Goal: Task Accomplishment & Management: Manage account settings

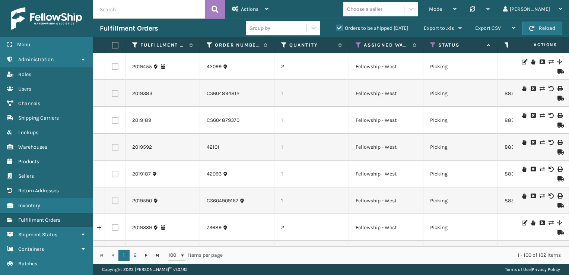
scroll to position [60, 0]
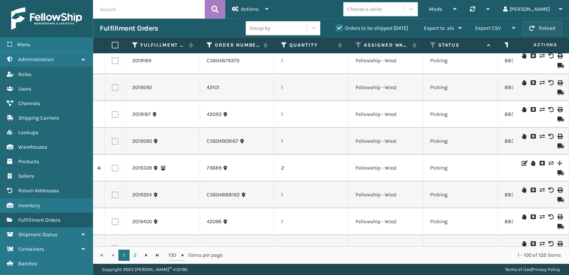
click at [540, 22] on button "Reload" at bounding box center [542, 28] width 40 height 13
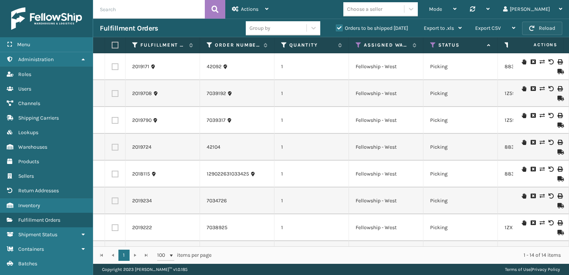
click at [537, 28] on button "Reload" at bounding box center [542, 28] width 40 height 13
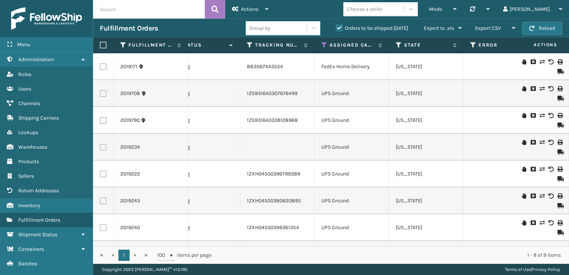
scroll to position [0, 272]
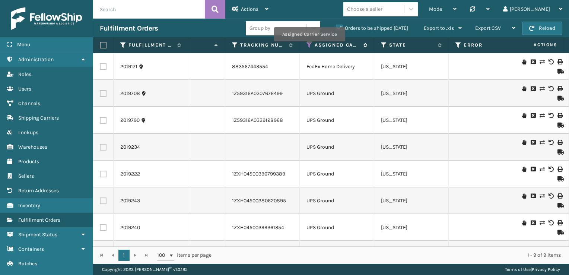
click at [309, 47] on icon at bounding box center [309, 45] width 6 height 7
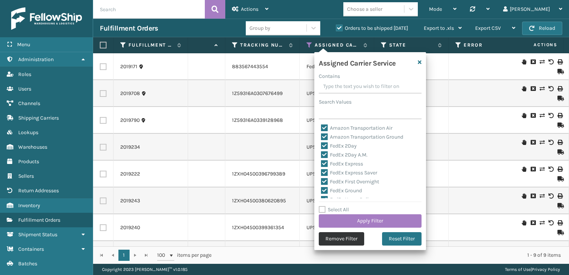
click at [336, 238] on button "Remove Filter" at bounding box center [341, 238] width 45 height 13
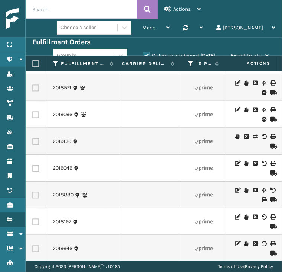
scroll to position [0, 1137]
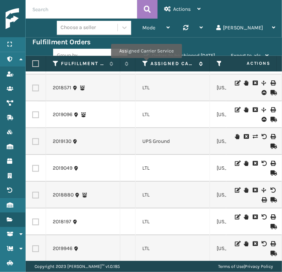
click at [146, 63] on icon at bounding box center [146, 63] width 6 height 7
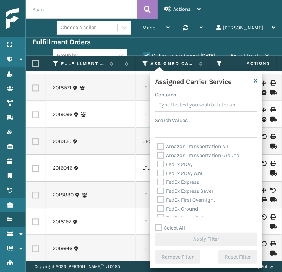
click at [156, 227] on label "Select All" at bounding box center [170, 228] width 30 height 6
click at [156, 224] on input "Select All" at bounding box center [211, 224] width 112 height 1
checkbox input "true"
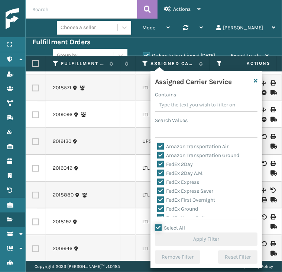
checkbox input "true"
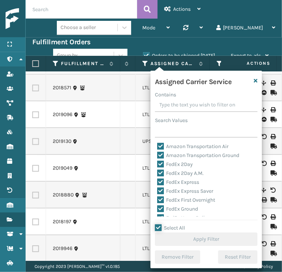
checkbox input "true"
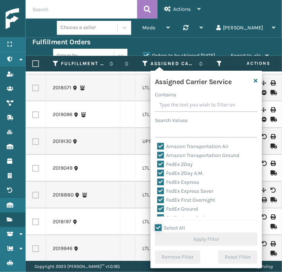
checkbox input "true"
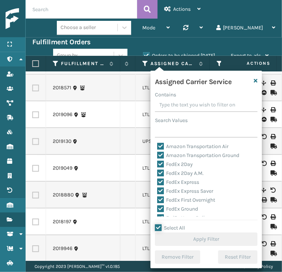
checkbox input "true"
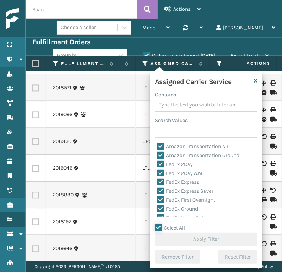
checkbox input "true"
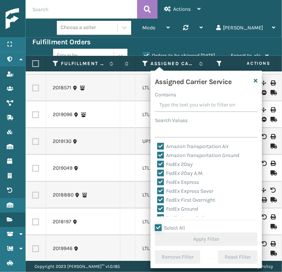
checkbox input "true"
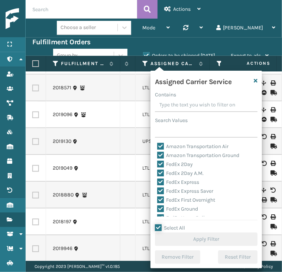
checkbox input "true"
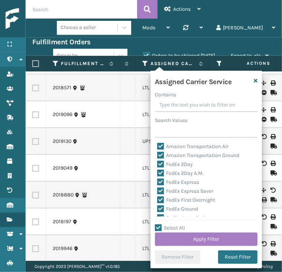
click at [156, 227] on label "Select All" at bounding box center [170, 228] width 30 height 6
click at [156, 224] on input "Select All" at bounding box center [211, 224] width 112 height 1
checkbox input "false"
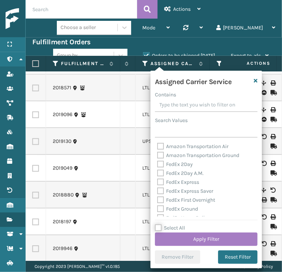
checkbox input "false"
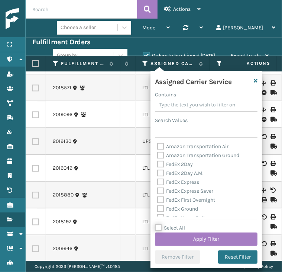
checkbox input "false"
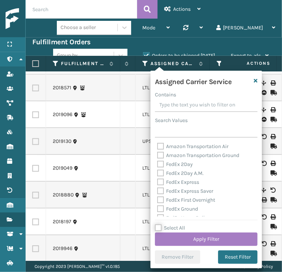
checkbox input "false"
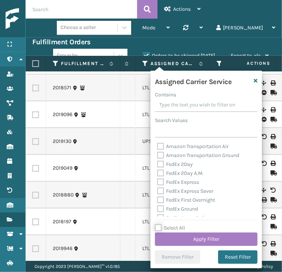
checkbox input "false"
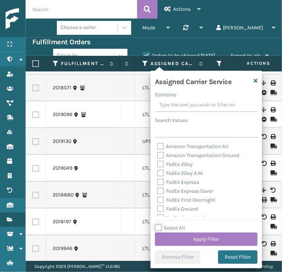
checkbox input "false"
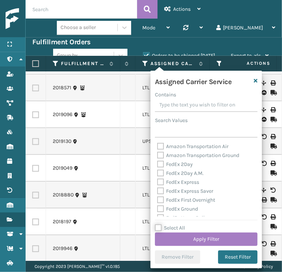
checkbox input "false"
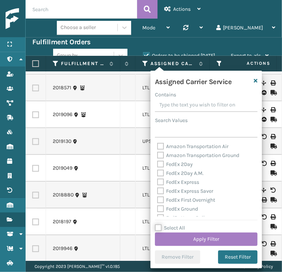
checkbox input "false"
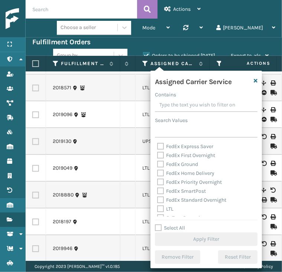
click at [159, 211] on label "LTL" at bounding box center [165, 209] width 16 height 6
click at [158, 209] on input "LTL" at bounding box center [157, 207] width 0 height 5
checkbox input "true"
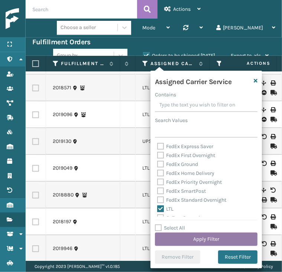
click at [190, 239] on button "Apply Filter" at bounding box center [206, 239] width 103 height 13
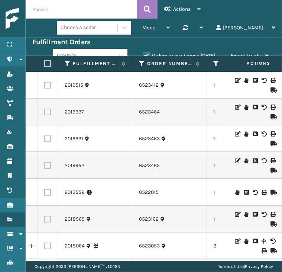
click at [244, 108] on icon at bounding box center [246, 107] width 4 height 5
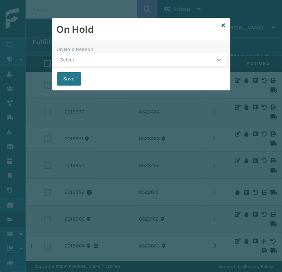
click at [216, 59] on icon at bounding box center [218, 59] width 7 height 7
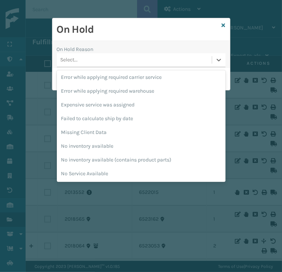
scroll to position [138, 0]
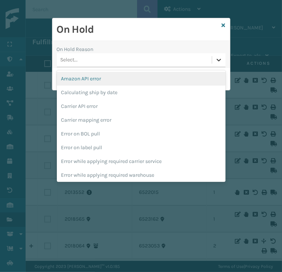
click at [220, 59] on icon at bounding box center [219, 60] width 4 height 3
click at [218, 57] on icon at bounding box center [218, 59] width 7 height 7
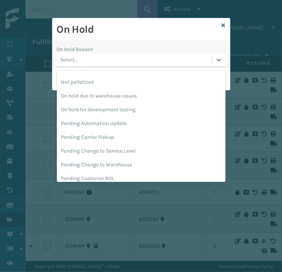
scroll to position [235, 0]
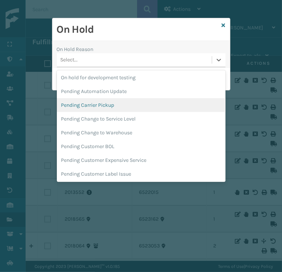
click at [113, 108] on div "Pending Carrier Pickup" at bounding box center [141, 105] width 169 height 14
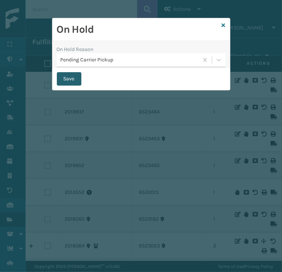
click at [64, 78] on button "Save" at bounding box center [69, 78] width 25 height 13
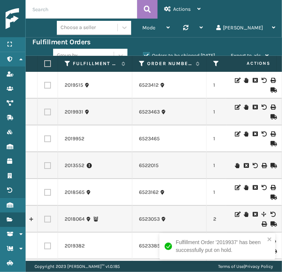
click at [244, 109] on icon at bounding box center [246, 107] width 4 height 5
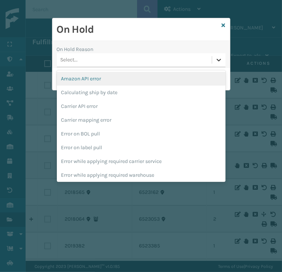
click at [214, 58] on div at bounding box center [218, 59] width 13 height 13
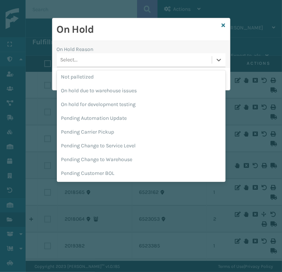
scroll to position [233, 0]
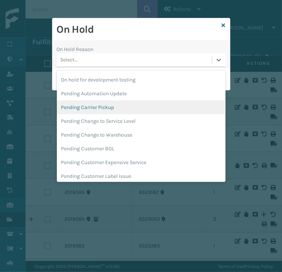
click at [121, 111] on div "Pending Carrier Pickup" at bounding box center [141, 107] width 169 height 14
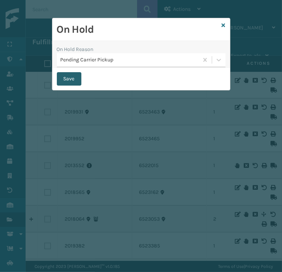
click at [72, 79] on button "Save" at bounding box center [69, 78] width 25 height 13
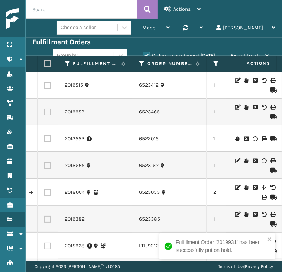
click at [244, 160] on icon at bounding box center [246, 160] width 4 height 5
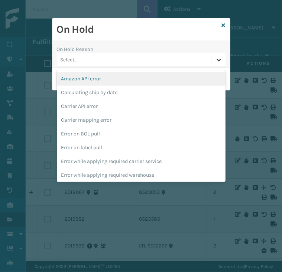
click at [219, 60] on icon at bounding box center [218, 59] width 7 height 7
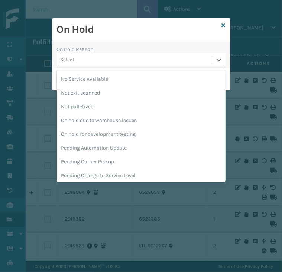
scroll to position [193, 0]
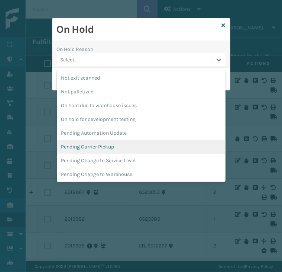
click at [119, 145] on div "Pending Carrier Pickup" at bounding box center [141, 147] width 169 height 14
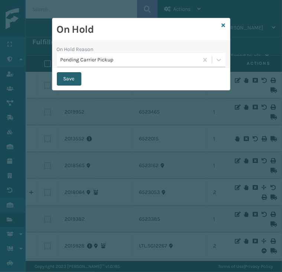
click at [66, 84] on button "Save" at bounding box center [69, 78] width 25 height 13
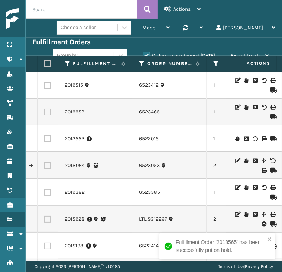
click at [244, 159] on icon at bounding box center [246, 160] width 4 height 5
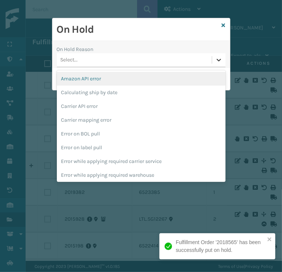
click at [218, 63] on icon at bounding box center [218, 59] width 7 height 7
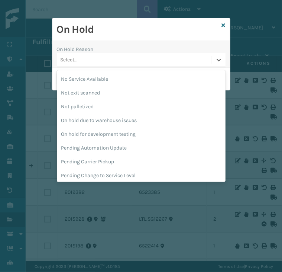
scroll to position [183, 0]
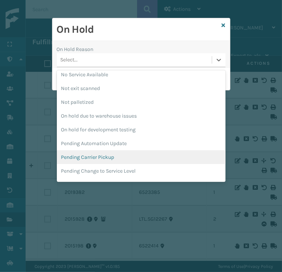
click at [128, 152] on div "Pending Carrier Pickup" at bounding box center [141, 157] width 169 height 14
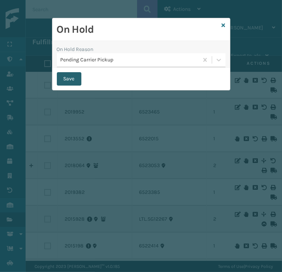
click at [67, 79] on button "Save" at bounding box center [69, 78] width 25 height 13
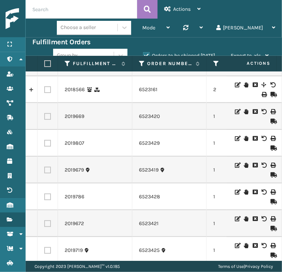
scroll to position [164, 0]
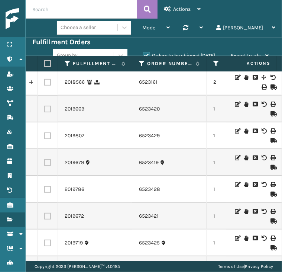
click at [244, 129] on icon at bounding box center [246, 130] width 4 height 5
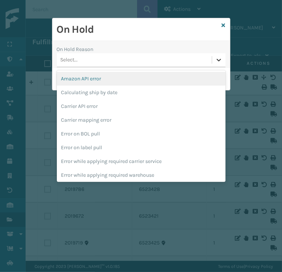
click at [219, 55] on div at bounding box center [218, 59] width 13 height 13
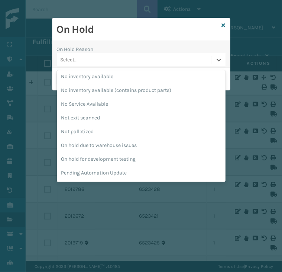
scroll to position [188, 0]
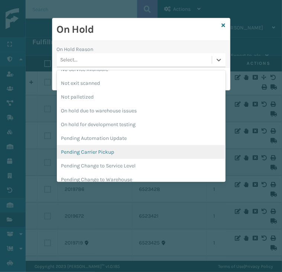
click at [98, 148] on div "Pending Carrier Pickup" at bounding box center [141, 152] width 169 height 14
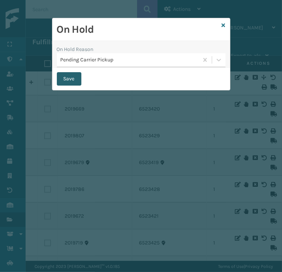
click at [68, 77] on button "Save" at bounding box center [69, 78] width 25 height 13
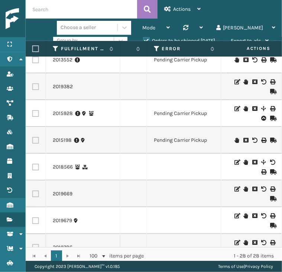
scroll to position [54, 506]
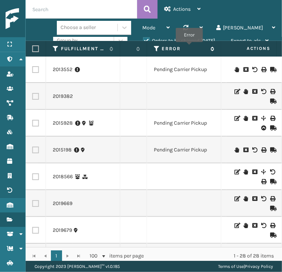
click at [189, 47] on label "Error" at bounding box center [184, 48] width 45 height 7
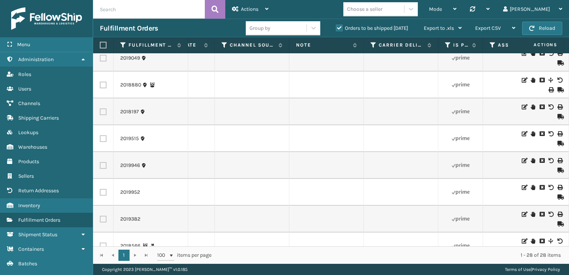
scroll to position [0, 918]
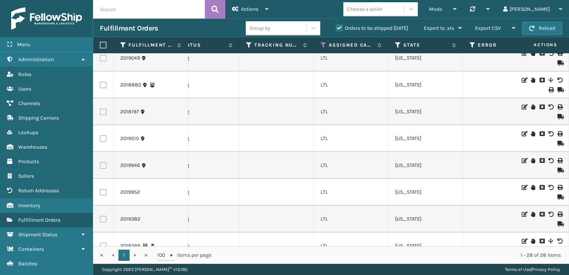
click at [324, 48] on th "Assigned Carrier Service" at bounding box center [351, 45] width 74 height 16
click at [323, 45] on icon at bounding box center [323, 45] width 6 height 7
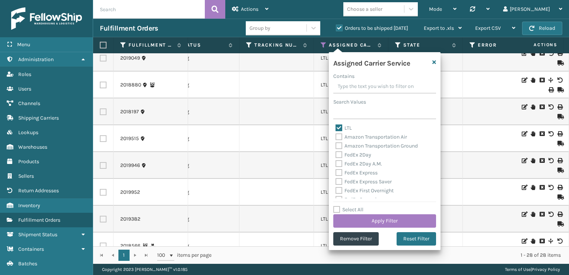
click at [336, 210] on label "Select All" at bounding box center [348, 209] width 30 height 6
click at [336, 206] on input "Select All" at bounding box center [389, 205] width 112 height 1
checkbox input "true"
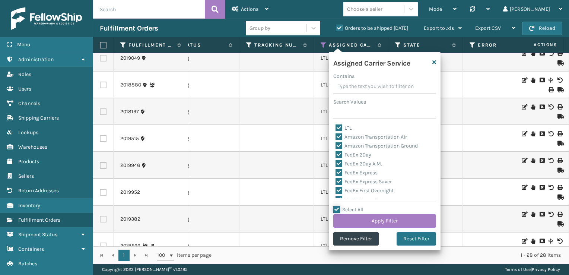
checkbox input "true"
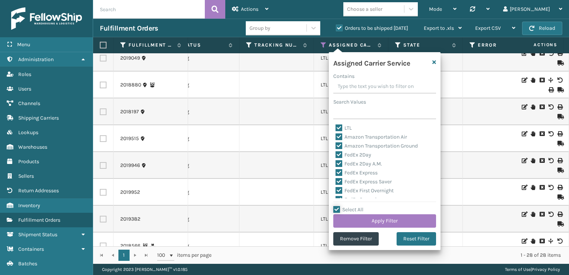
checkbox input "true"
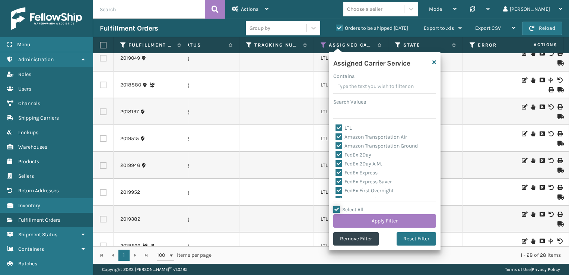
checkbox input "true"
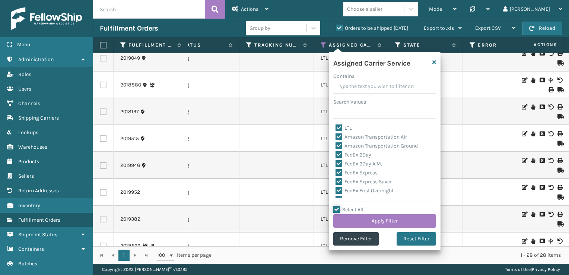
checkbox input "true"
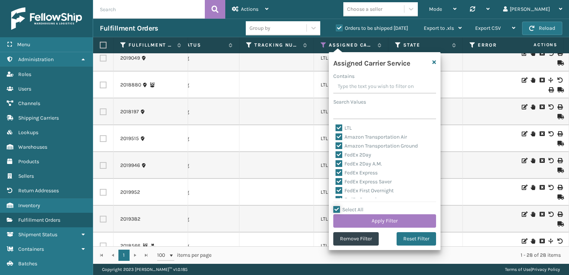
checkbox input "true"
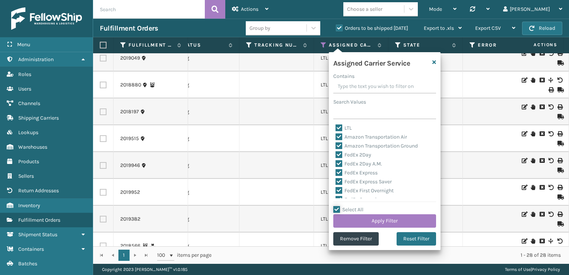
checkbox input "true"
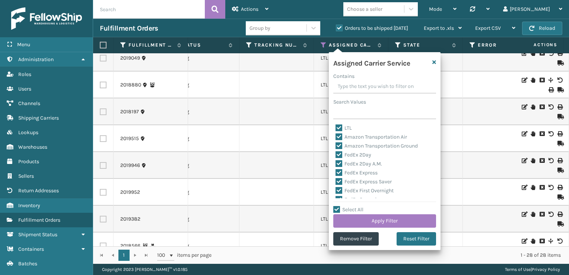
click at [338, 126] on label "LTL" at bounding box center [343, 128] width 16 height 6
click at [336, 126] on input "LTL" at bounding box center [335, 126] width 0 height 5
checkbox input "false"
click at [373, 222] on button "Apply Filter" at bounding box center [384, 220] width 103 height 13
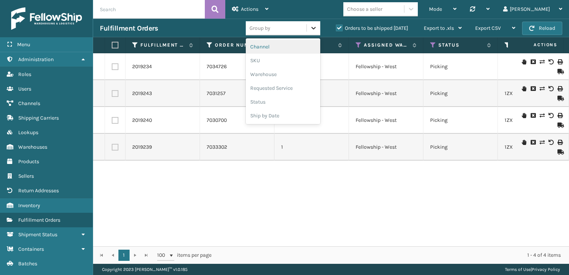
click at [316, 30] on icon at bounding box center [313, 27] width 7 height 7
click at [304, 62] on div "SKU" at bounding box center [283, 61] width 74 height 14
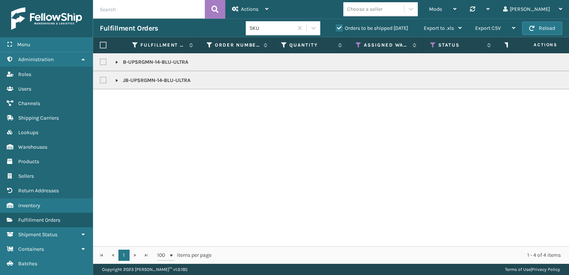
click at [117, 62] on link at bounding box center [117, 62] width 6 height 6
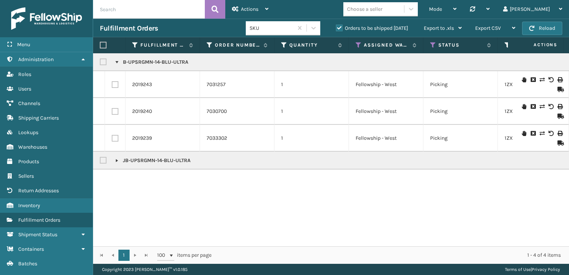
click at [117, 160] on link at bounding box center [117, 160] width 6 height 6
click at [430, 45] on icon at bounding box center [433, 45] width 6 height 7
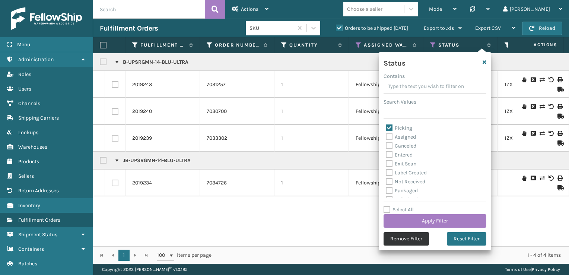
click at [412, 241] on button "Remove Filter" at bounding box center [405, 238] width 45 height 13
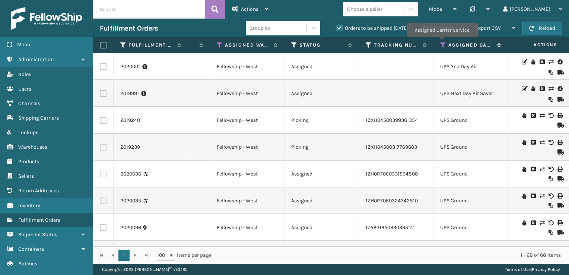
click at [441, 42] on icon at bounding box center [443, 45] width 6 height 7
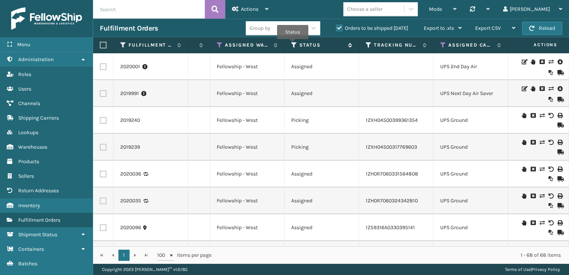
click at [292, 44] on icon at bounding box center [294, 45] width 6 height 7
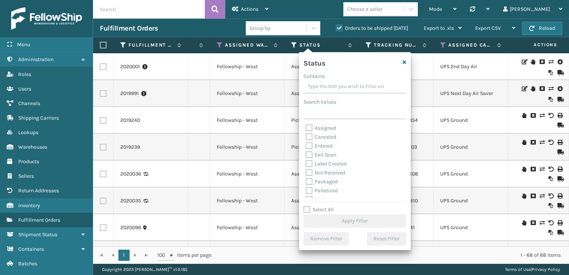
click at [310, 190] on label "Palletized" at bounding box center [322, 190] width 32 height 6
click at [306, 190] on input "Palletized" at bounding box center [306, 188] width 0 height 5
checkbox input "true"
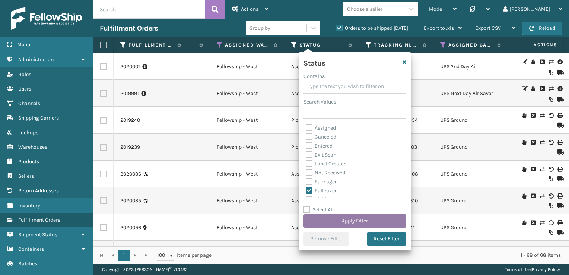
click at [348, 220] on button "Apply Filter" at bounding box center [354, 220] width 103 height 13
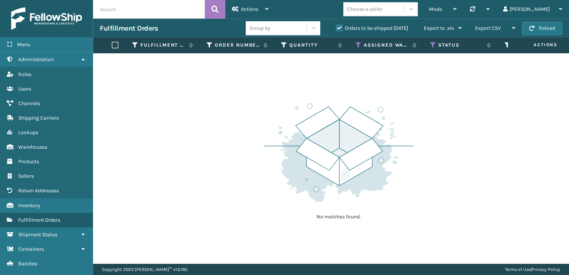
click at [339, 26] on label "Orders to be shipped [DATE]" at bounding box center [372, 28] width 72 height 6
click at [336, 26] on input "Orders to be shipped [DATE]" at bounding box center [336, 26] width 0 height 5
click at [355, 44] on th "Assigned Warehouse" at bounding box center [386, 45] width 74 height 16
click at [357, 42] on icon at bounding box center [358, 45] width 6 height 7
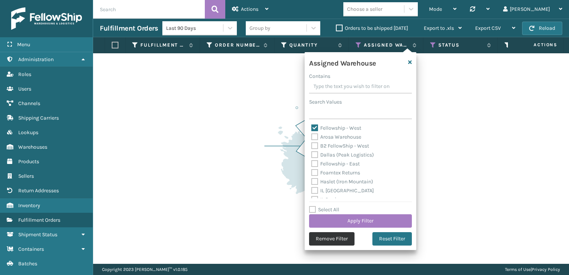
click at [335, 239] on button "Remove Filter" at bounding box center [331, 238] width 45 height 13
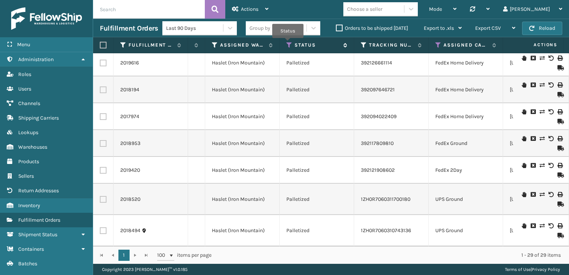
click at [288, 43] on icon at bounding box center [289, 45] width 6 height 7
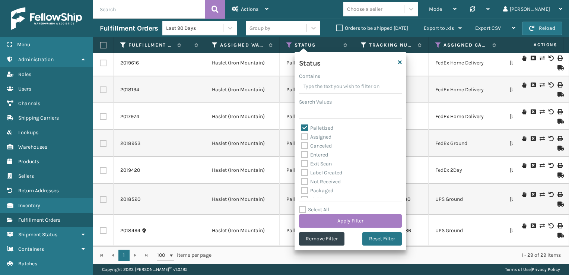
click at [305, 130] on label "Palletized" at bounding box center [317, 128] width 32 height 6
click at [301, 128] on input "Palletized" at bounding box center [301, 126] width 0 height 5
checkbox input "false"
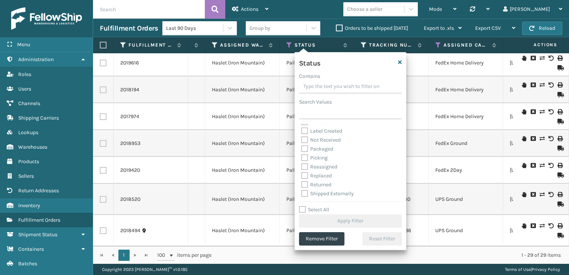
click at [305, 154] on label "Picking" at bounding box center [314, 157] width 26 height 6
click at [301, 154] on input "Picking" at bounding box center [301, 155] width 0 height 5
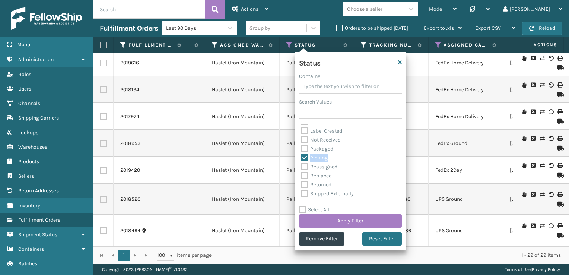
click at [305, 154] on label "Picking" at bounding box center [314, 157] width 26 height 6
click at [301, 154] on input "Picking" at bounding box center [301, 155] width 0 height 5
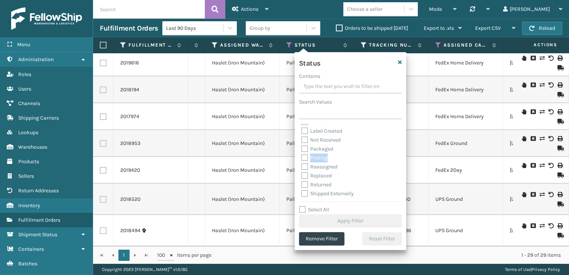
drag, startPoint x: 305, startPoint y: 154, endPoint x: 305, endPoint y: 159, distance: 4.9
click at [305, 159] on label "Picking" at bounding box center [314, 157] width 26 height 6
click at [301, 158] on input "Picking" at bounding box center [301, 155] width 0 height 5
checkbox input "true"
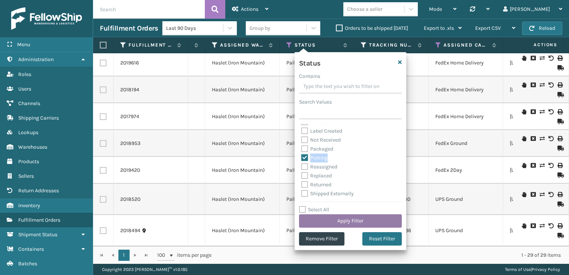
click at [342, 217] on button "Apply Filter" at bounding box center [350, 220] width 103 height 13
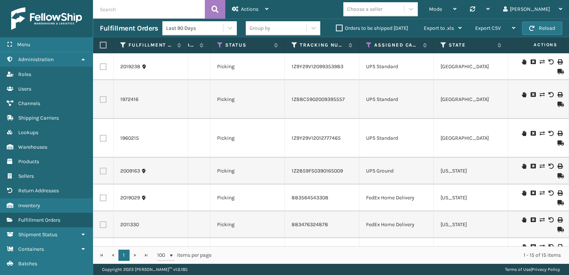
click at [556, 246] on div "1 1 100 items per page 1 - 15 of 15 items" at bounding box center [331, 254] width 476 height 17
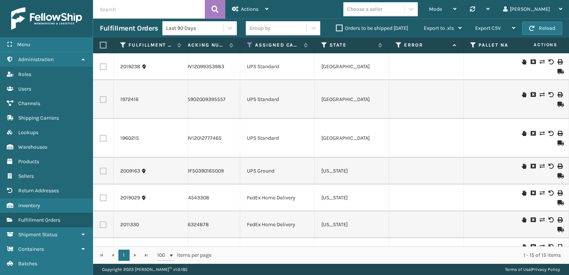
click at [556, 246] on div "1 1 100 items per page 1 - 15 of 15 items" at bounding box center [331, 254] width 476 height 17
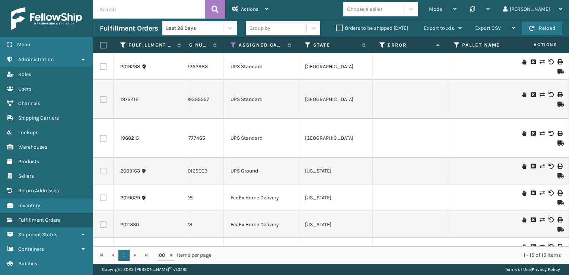
click at [556, 246] on div "1 1 100 items per page 1 - 15 of 15 items" at bounding box center [331, 254] width 476 height 17
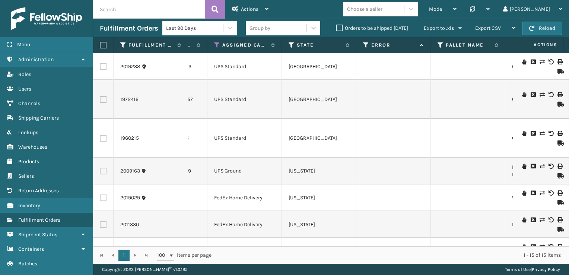
click at [556, 246] on div "1 1 100 items per page 1 - 15 of 15 items" at bounding box center [331, 254] width 476 height 17
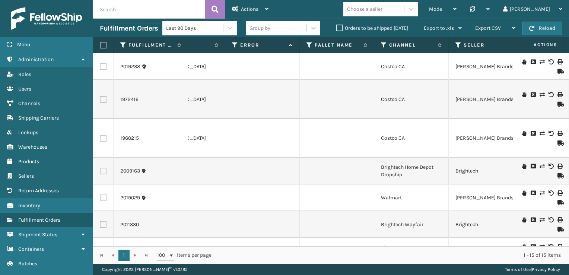
click at [100, 240] on td at bounding box center [103, 251] width 20 height 27
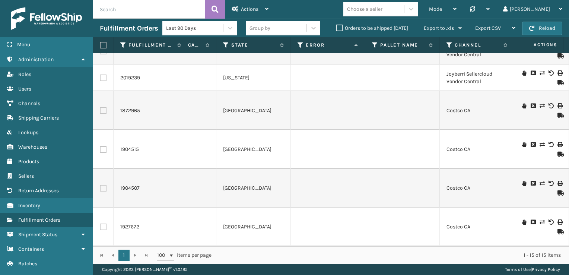
drag, startPoint x: 100, startPoint y: 240, endPoint x: 97, endPoint y: 244, distance: 4.7
click at [97, 244] on div "2019238 00894004914831 1 [GEOGRAPHIC_DATA] Remco Picking 1Z9Y29V12099353983 UPS…" at bounding box center [331, 149] width 476 height 193
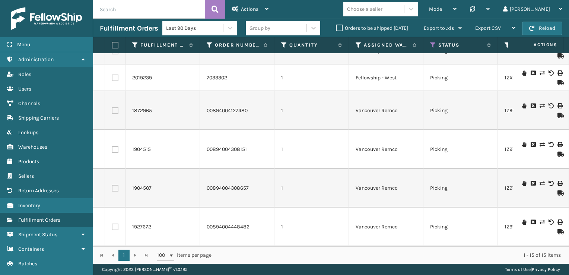
click at [354, 46] on th "Assigned Warehouse" at bounding box center [386, 45] width 74 height 16
click at [356, 45] on icon at bounding box center [358, 45] width 6 height 7
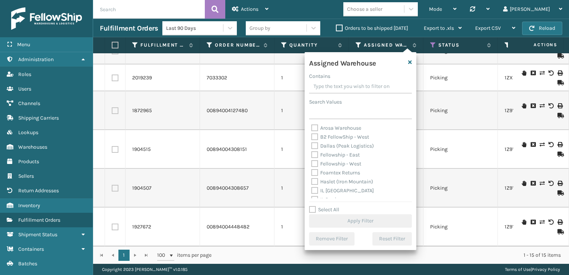
click at [317, 164] on label "Fellowship - West" at bounding box center [336, 163] width 50 height 6
click at [311, 164] on input "Fellowship - West" at bounding box center [311, 161] width 0 height 5
checkbox input "true"
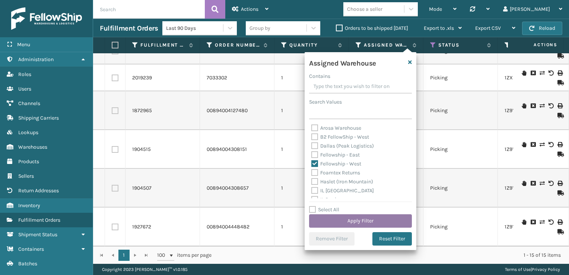
click at [350, 220] on button "Apply Filter" at bounding box center [360, 220] width 103 height 13
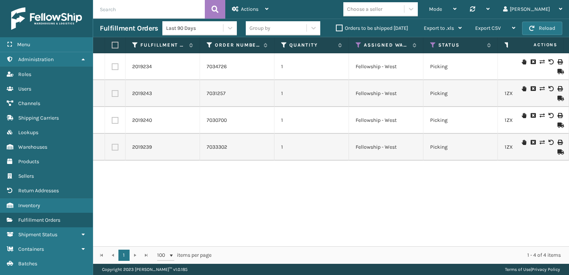
click at [521, 62] on icon at bounding box center [523, 61] width 4 height 5
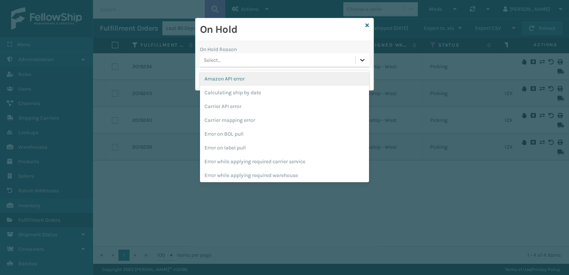
click at [367, 65] on div at bounding box center [361, 59] width 13 height 13
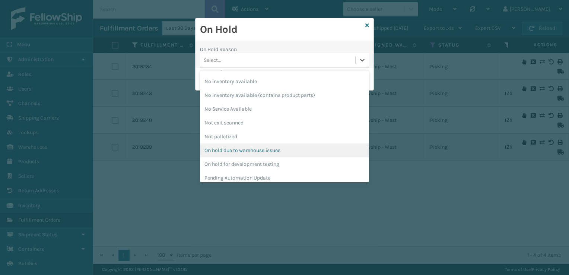
click at [278, 148] on div "On hold due to warehouse issues" at bounding box center [284, 150] width 169 height 14
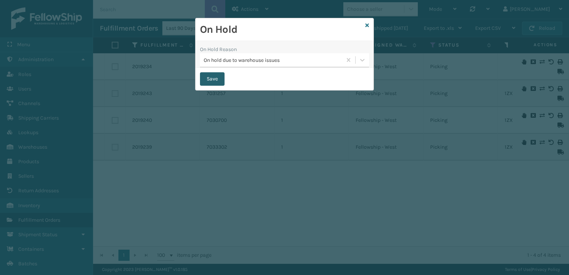
click at [212, 85] on button "Save" at bounding box center [212, 78] width 25 height 13
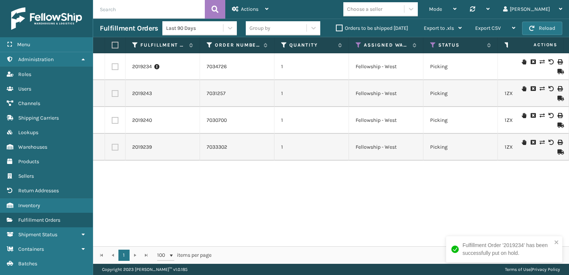
click at [521, 87] on icon at bounding box center [523, 88] width 4 height 5
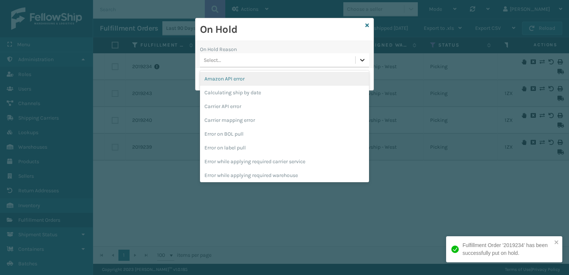
click at [366, 60] on div at bounding box center [361, 59] width 13 height 13
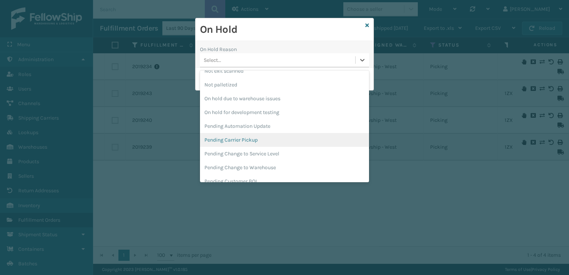
scroll to position [186, 0]
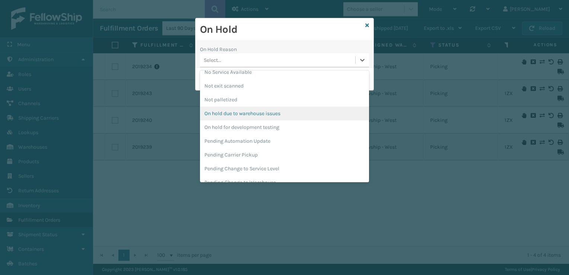
click at [288, 113] on div "On hold due to warehouse issues" at bounding box center [284, 113] width 169 height 14
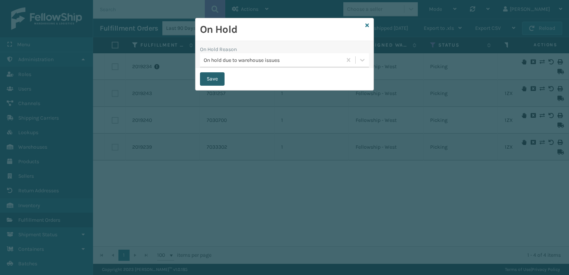
click at [215, 79] on button "Save" at bounding box center [212, 78] width 25 height 13
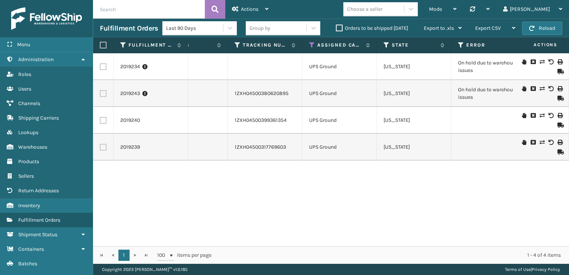
scroll to position [0, 277]
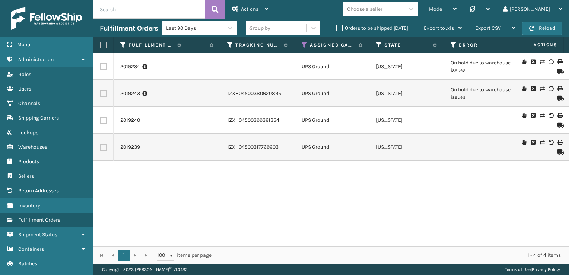
click at [521, 115] on icon at bounding box center [523, 115] width 4 height 5
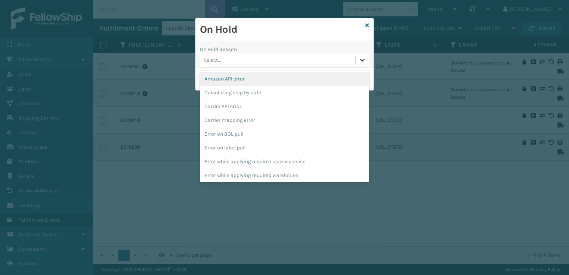
click at [356, 59] on div at bounding box center [361, 59] width 13 height 13
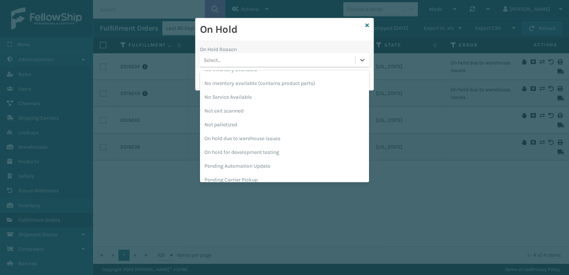
scroll to position [164, 0]
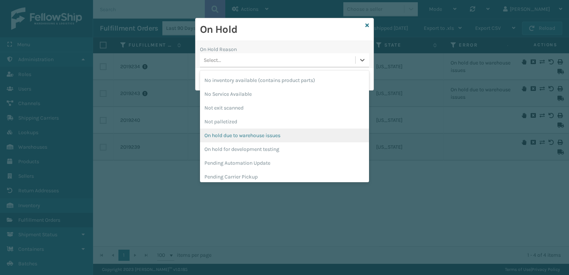
click at [276, 136] on div "On hold due to warehouse issues" at bounding box center [284, 135] width 169 height 14
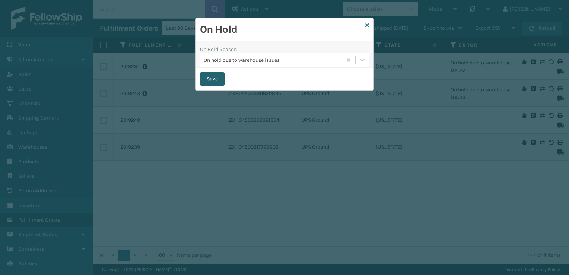
click at [219, 81] on button "Save" at bounding box center [212, 78] width 25 height 13
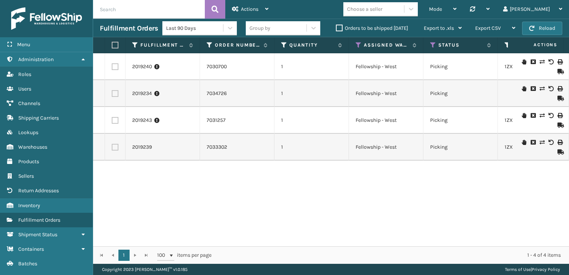
click at [557, 0] on div "Fulfillment Order '2019240' has been successfully put on hold. Menu Sellers Adm…" at bounding box center [284, 0] width 569 height 0
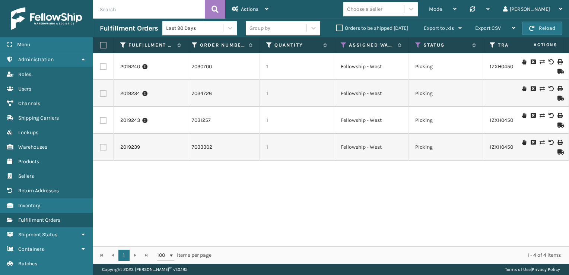
scroll to position [0, 30]
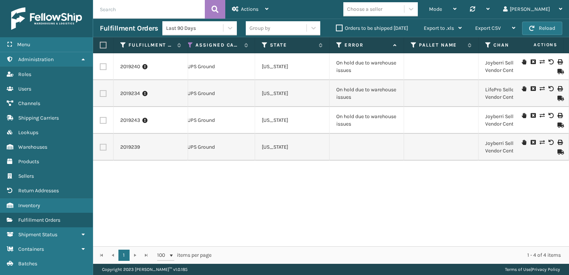
click at [521, 141] on icon at bounding box center [523, 142] width 4 height 5
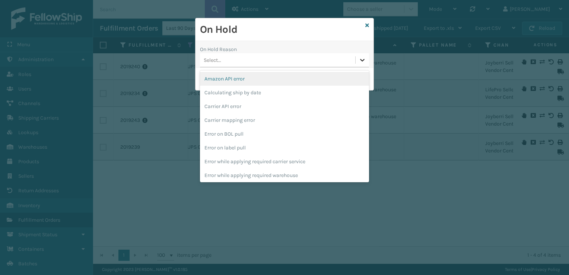
click at [362, 60] on icon at bounding box center [361, 59] width 7 height 7
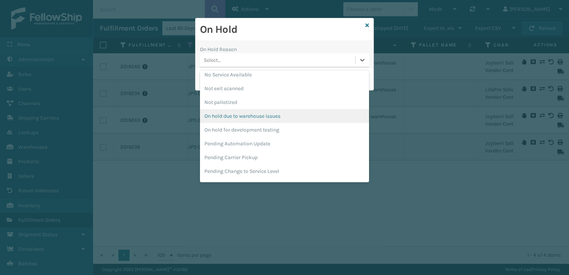
click at [279, 115] on div "On hold due to warehouse issues" at bounding box center [284, 116] width 169 height 14
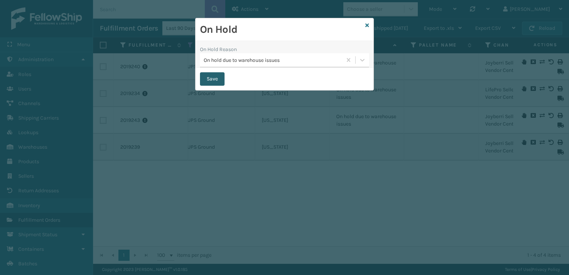
click at [212, 78] on button "Save" at bounding box center [212, 78] width 25 height 13
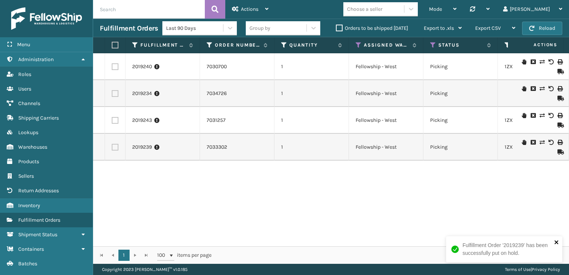
click at [557, 241] on icon "close" at bounding box center [556, 242] width 4 height 4
click at [525, 224] on div "2019240 7030700 1 Fellowship - West Picking 1ZXH04500399361354 UPS Ground [US_S…" at bounding box center [331, 149] width 476 height 193
